Goal: Navigation & Orientation: Go to known website

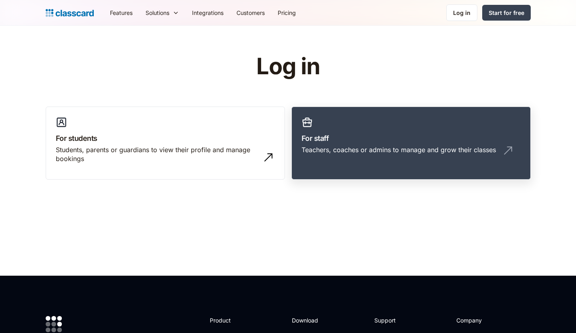
click at [318, 143] on h3 "For staff" at bounding box center [410, 138] width 219 height 11
click at [456, 19] on link "Log in" at bounding box center [461, 12] width 31 height 17
click at [458, 15] on div "Log in" at bounding box center [461, 12] width 17 height 8
click at [460, 9] on div "Log in" at bounding box center [461, 12] width 17 height 8
click at [309, 134] on h3 "For staff" at bounding box center [410, 138] width 219 height 11
